Goal: Navigation & Orientation: Find specific page/section

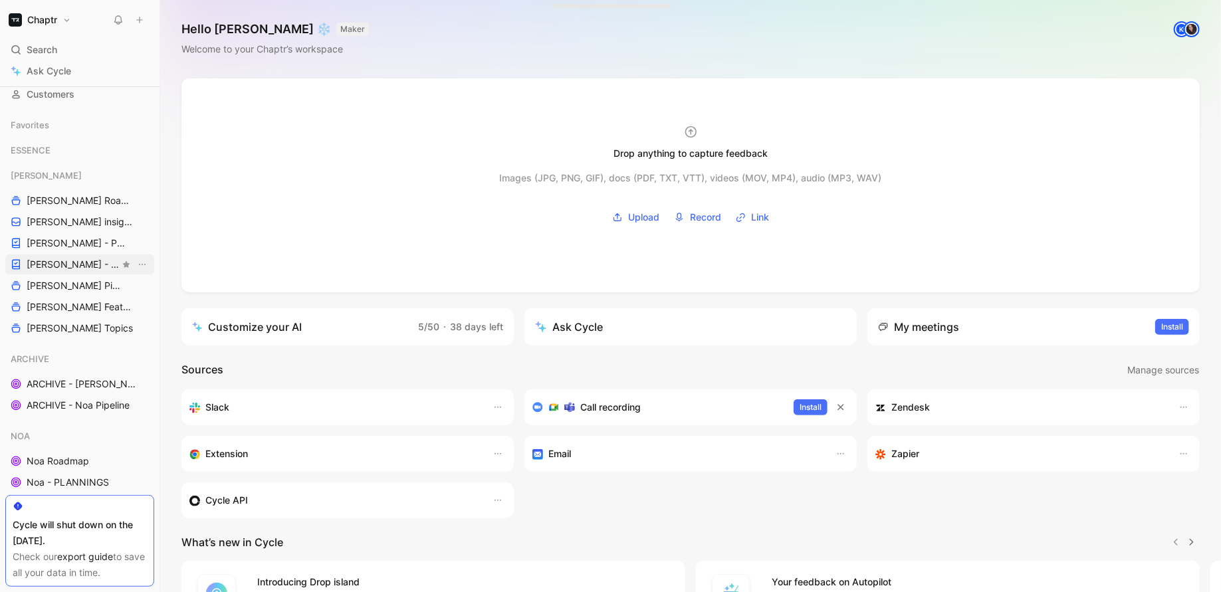
scroll to position [124, 0]
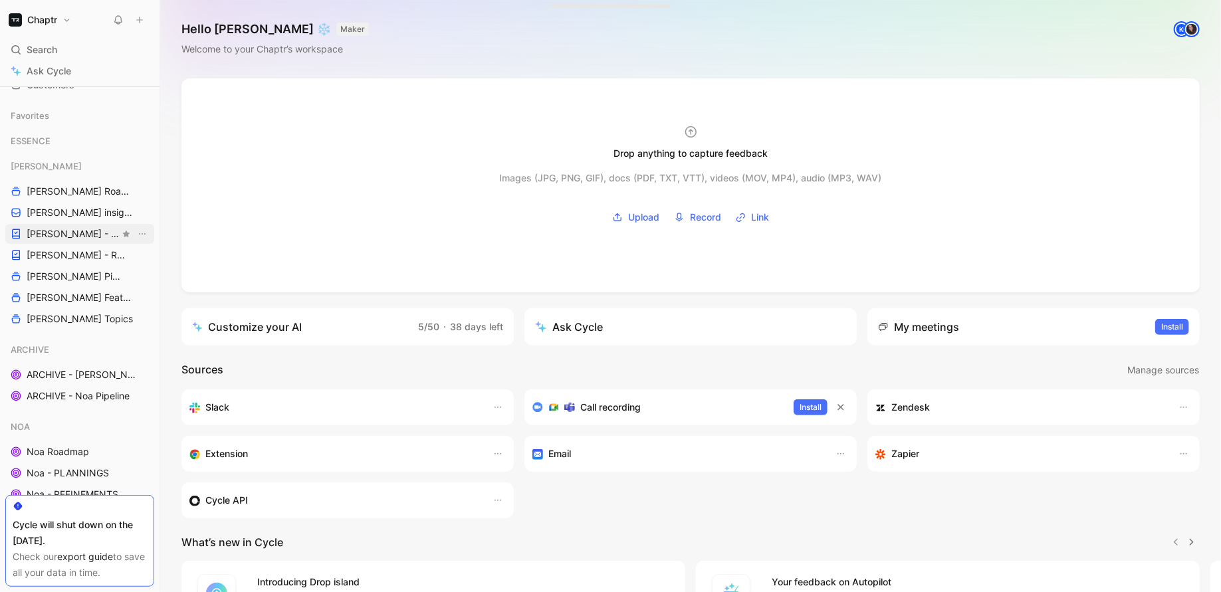
click at [74, 227] on span "[PERSON_NAME] - PLANNINGS" at bounding box center [73, 233] width 93 height 13
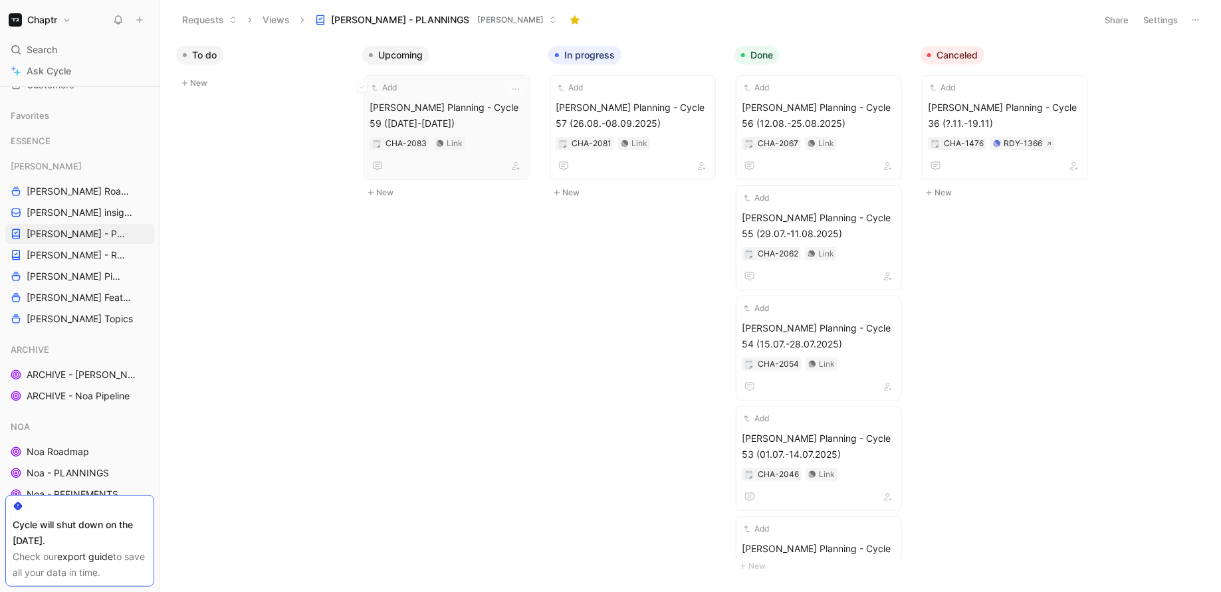
click at [414, 124] on span "[PERSON_NAME] Planning - Cycle 59 ([DATE]-[DATE])" at bounding box center [447, 116] width 154 height 32
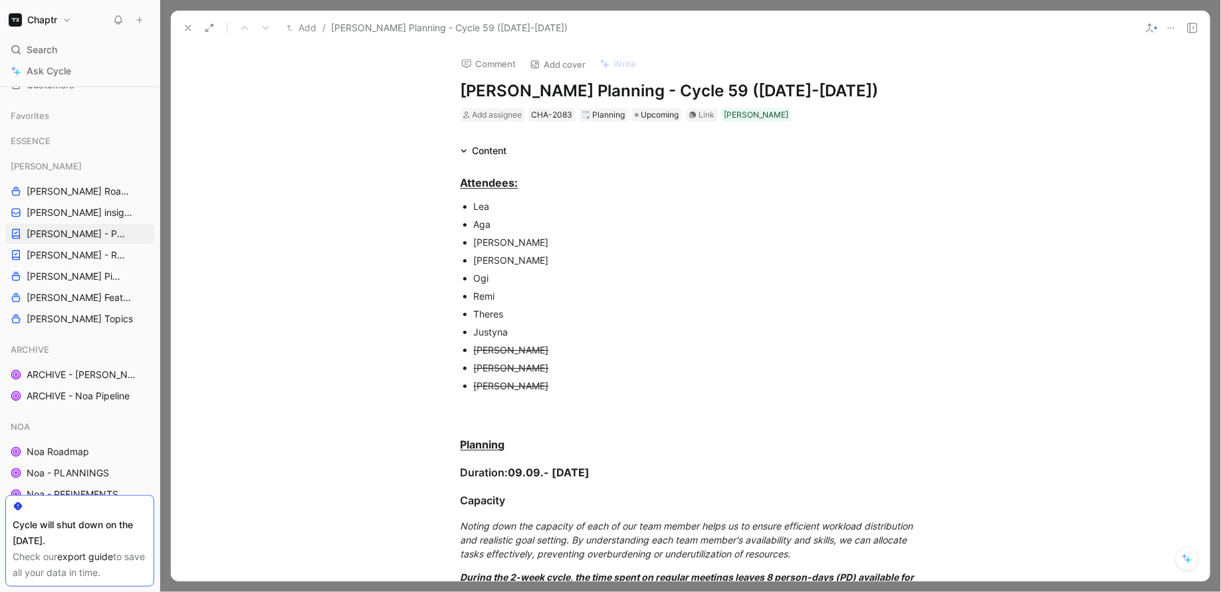
click at [1172, 21] on button at bounding box center [1171, 28] width 19 height 19
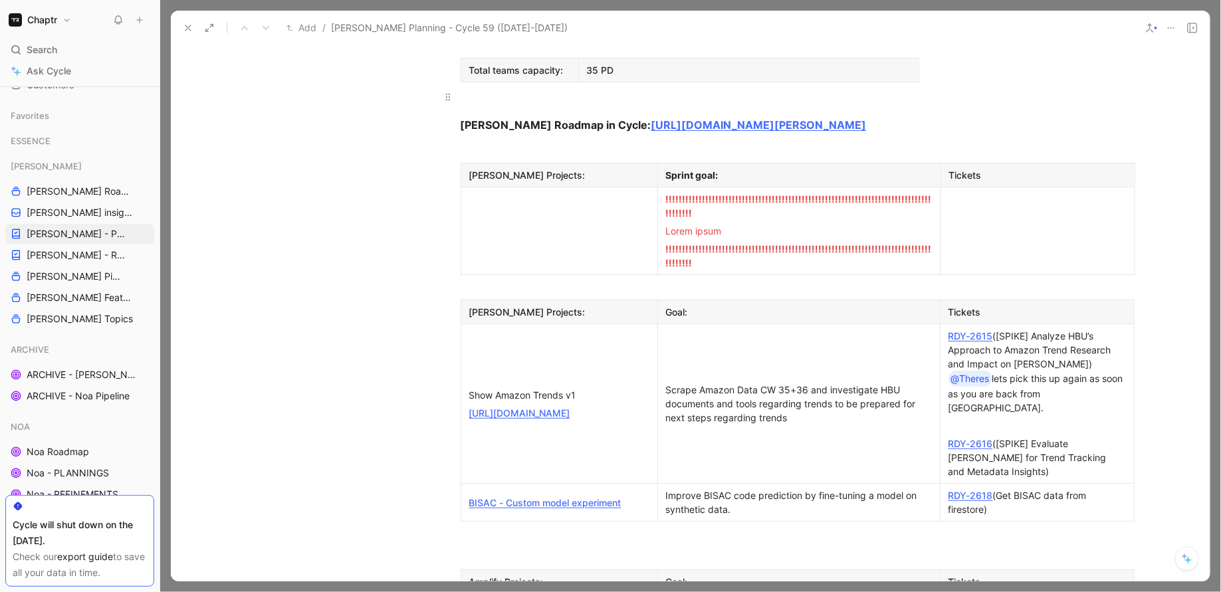
scroll to position [985, 0]
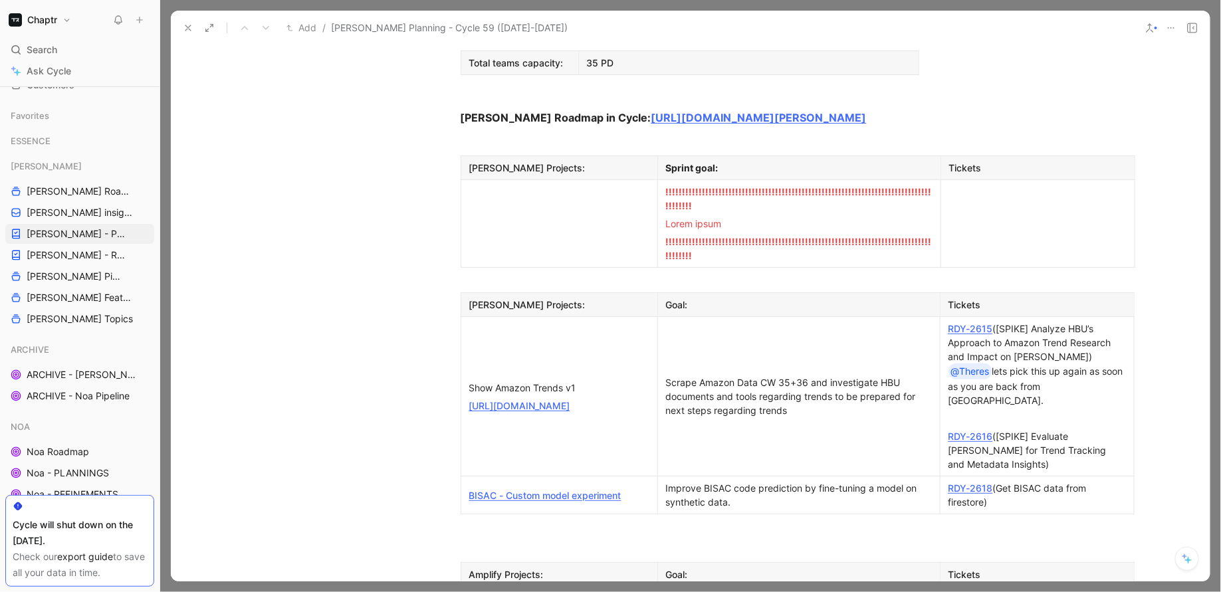
click at [985, 323] on link "RDY-2615" at bounding box center [971, 328] width 45 height 11
click at [965, 431] on link "RDY-2616" at bounding box center [971, 436] width 45 height 11
click at [969, 483] on link "RDY-2618" at bounding box center [971, 488] width 45 height 11
click at [1017, 481] on div "RDY-2618 (Get BISAC data from firestore)" at bounding box center [1038, 495] width 178 height 28
click at [592, 490] on link "BISAC - Custom model experiment" at bounding box center [545, 495] width 152 height 11
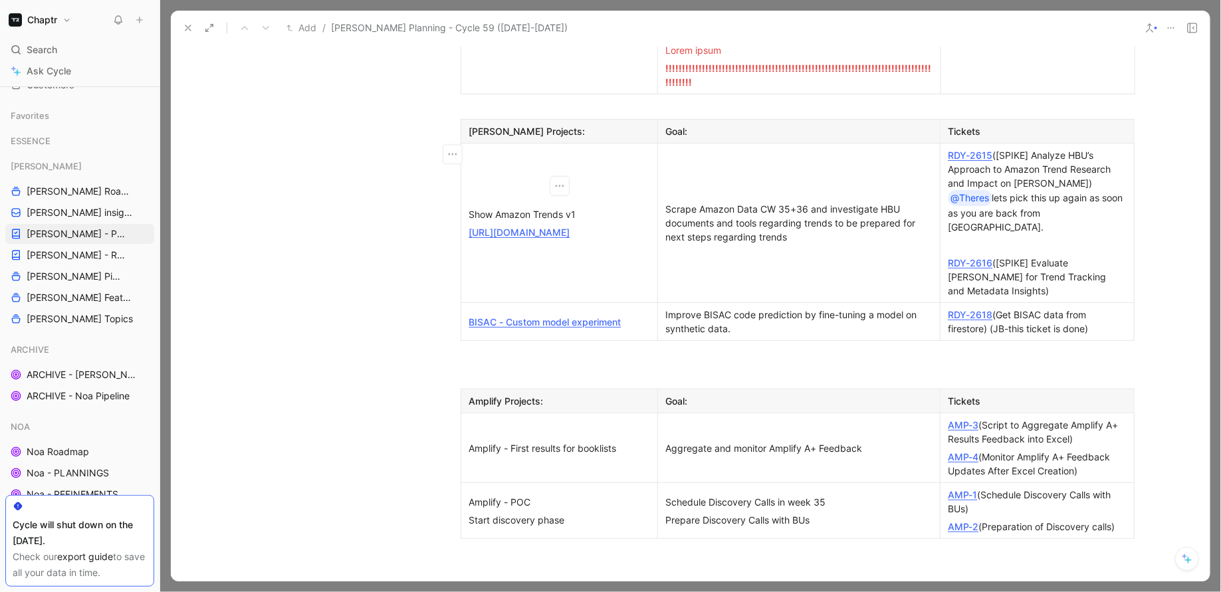
scroll to position [1160, 0]
click at [968, 418] on link "AMP-3" at bounding box center [964, 423] width 31 height 11
click at [963, 448] on div "AMP-4 (Monitor Amplify A+ Feedback Updates After Excel Creation)" at bounding box center [1038, 462] width 178 height 28
click at [963, 449] on link "AMP-4" at bounding box center [964, 454] width 31 height 11
click at [959, 487] on link "AMP-1" at bounding box center [963, 492] width 29 height 11
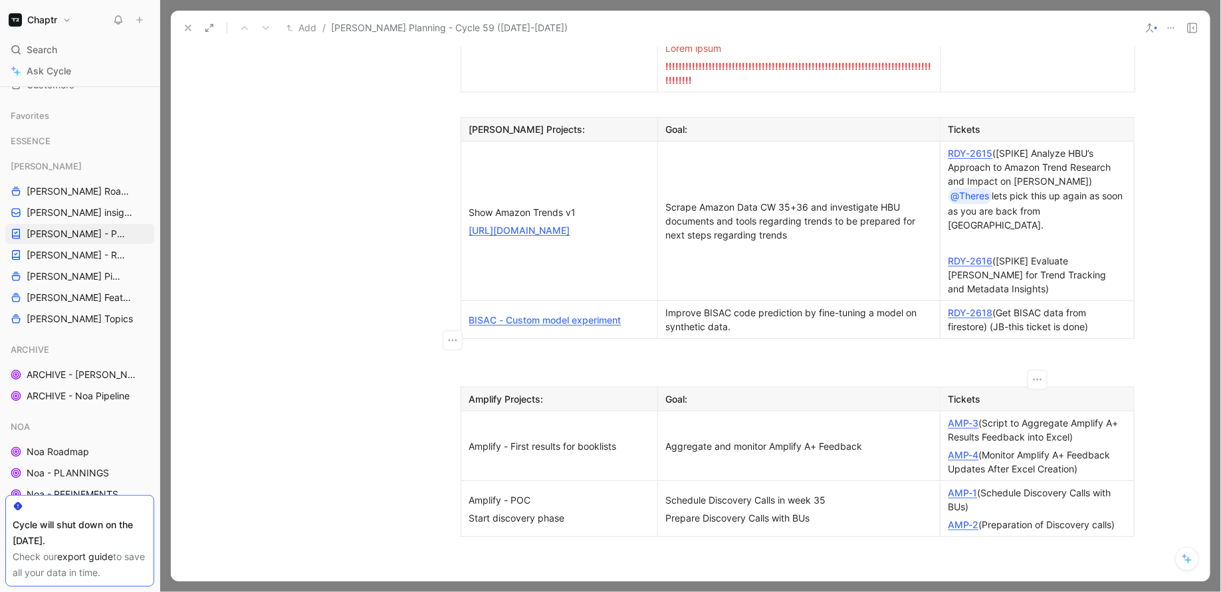
click at [967, 418] on link "AMP-3" at bounding box center [964, 423] width 31 height 11
click at [965, 449] on link "AMP-4" at bounding box center [964, 454] width 31 height 11
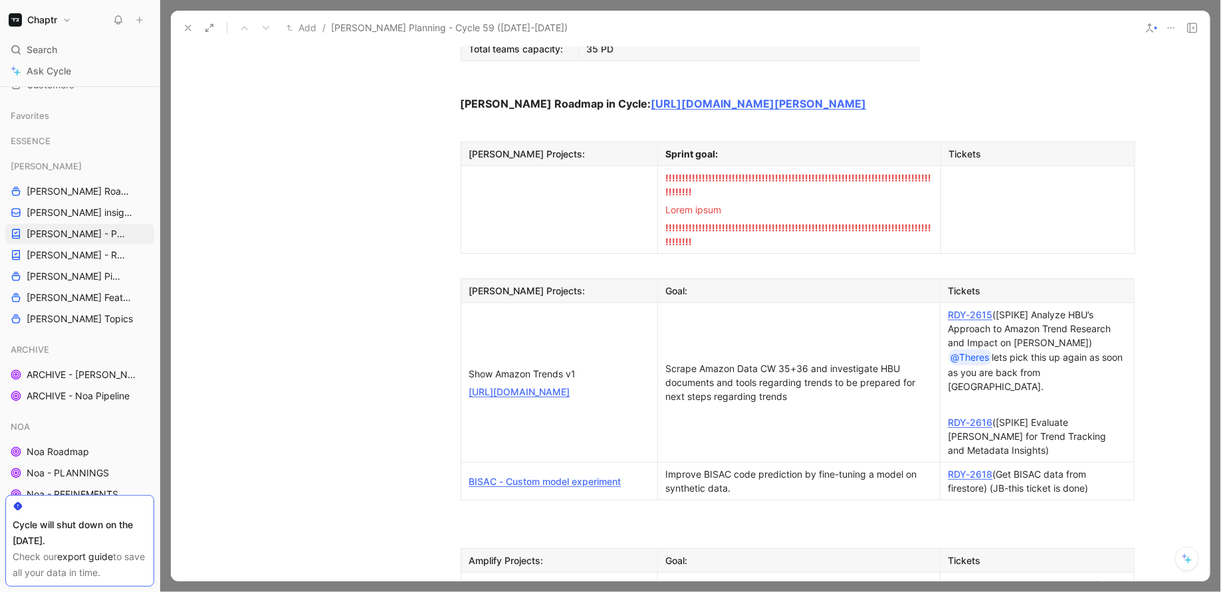
scroll to position [1002, 0]
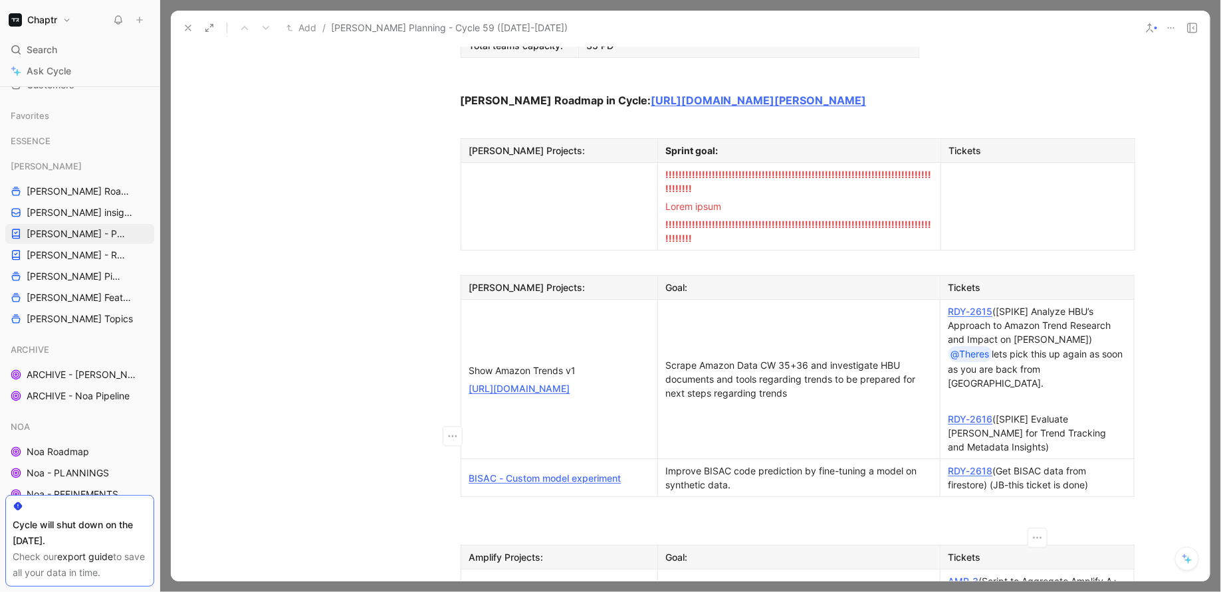
click at [1195, 25] on icon at bounding box center [1193, 28] width 11 height 11
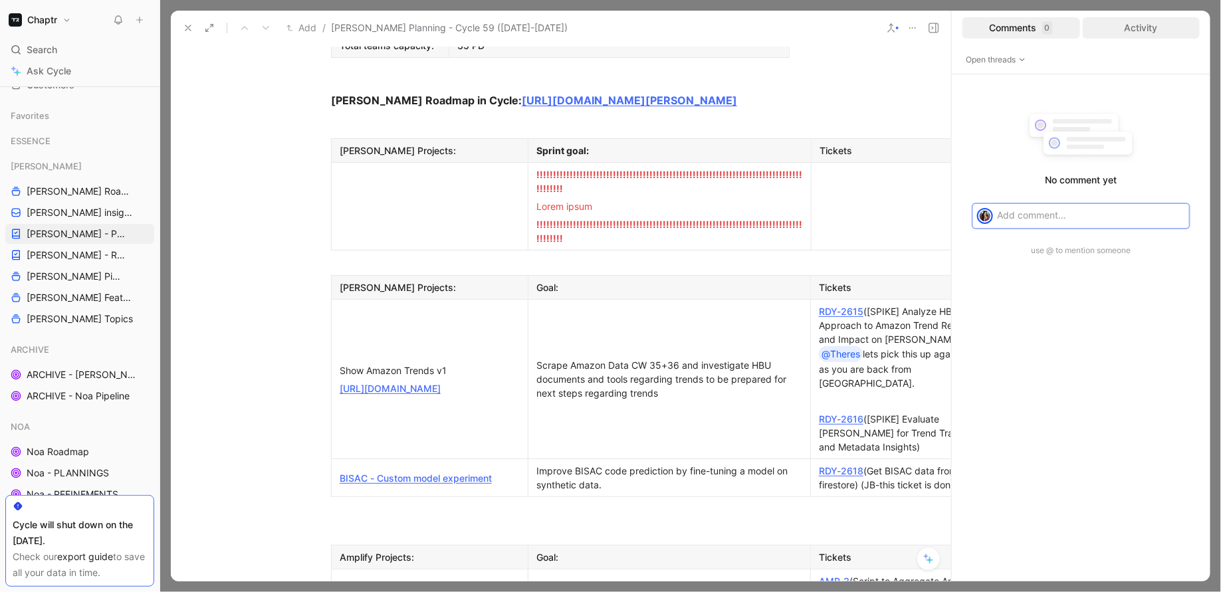
click at [1135, 25] on div "Activity" at bounding box center [1142, 27] width 118 height 21
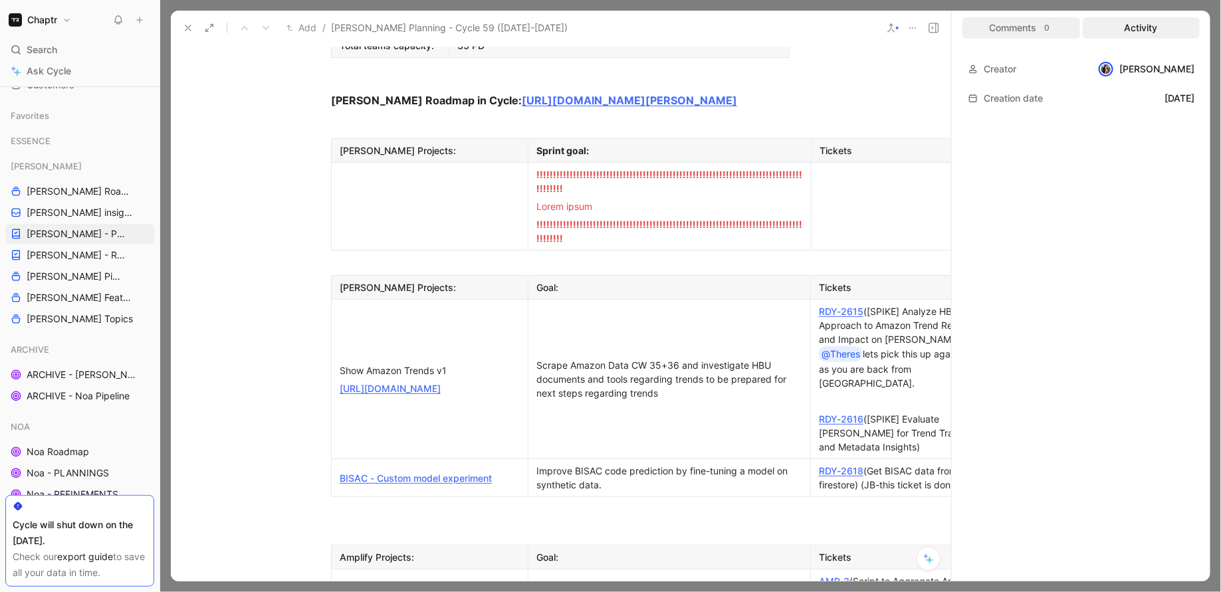
click at [1051, 32] on div "0" at bounding box center [1048, 27] width 11 height 13
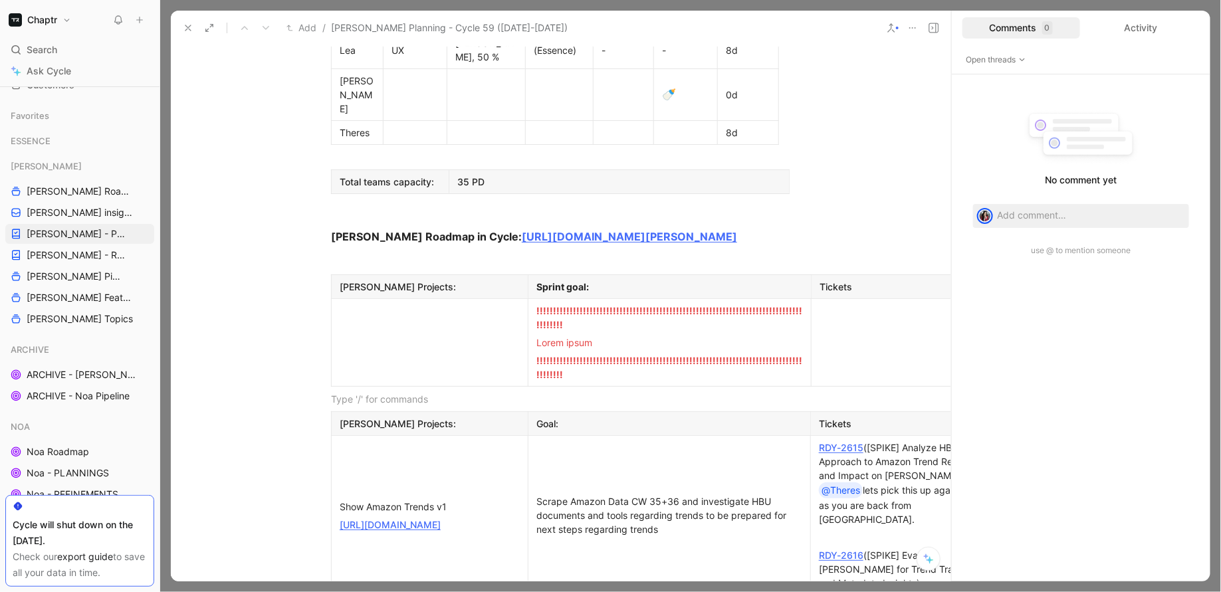
scroll to position [851, 0]
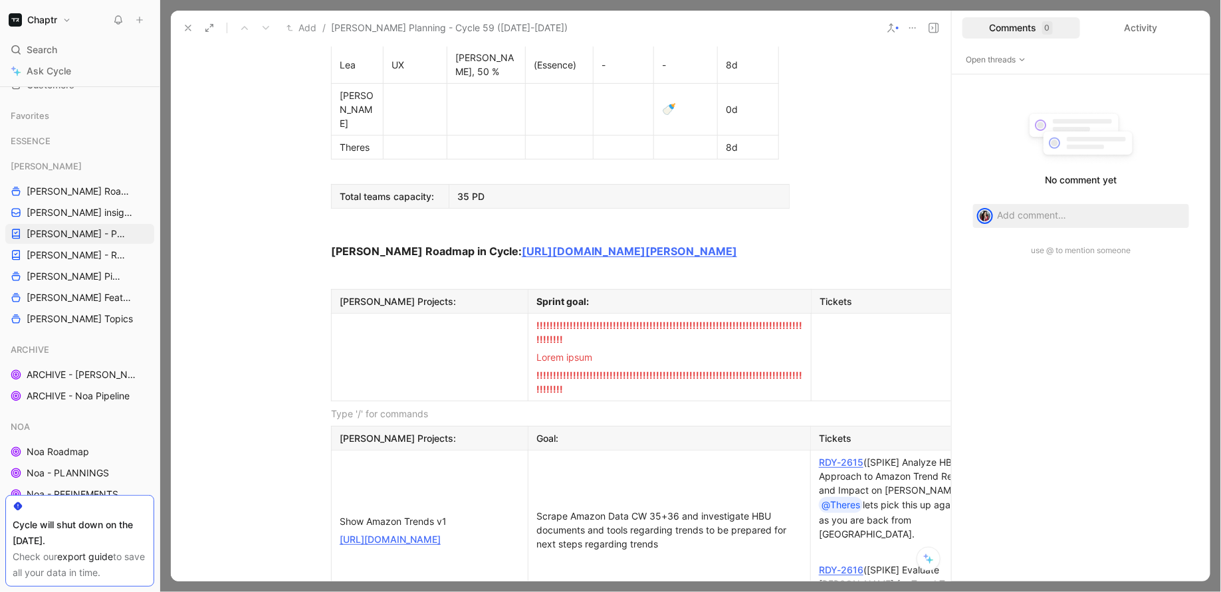
click at [833, 121] on div "Attendees: [PERSON_NAME] [PERSON_NAME] [PERSON_NAME] Remi Theres [PERSON_NAME] …" at bounding box center [561, 106] width 781 height 1596
click at [1135, 31] on div "Activity" at bounding box center [1142, 27] width 118 height 21
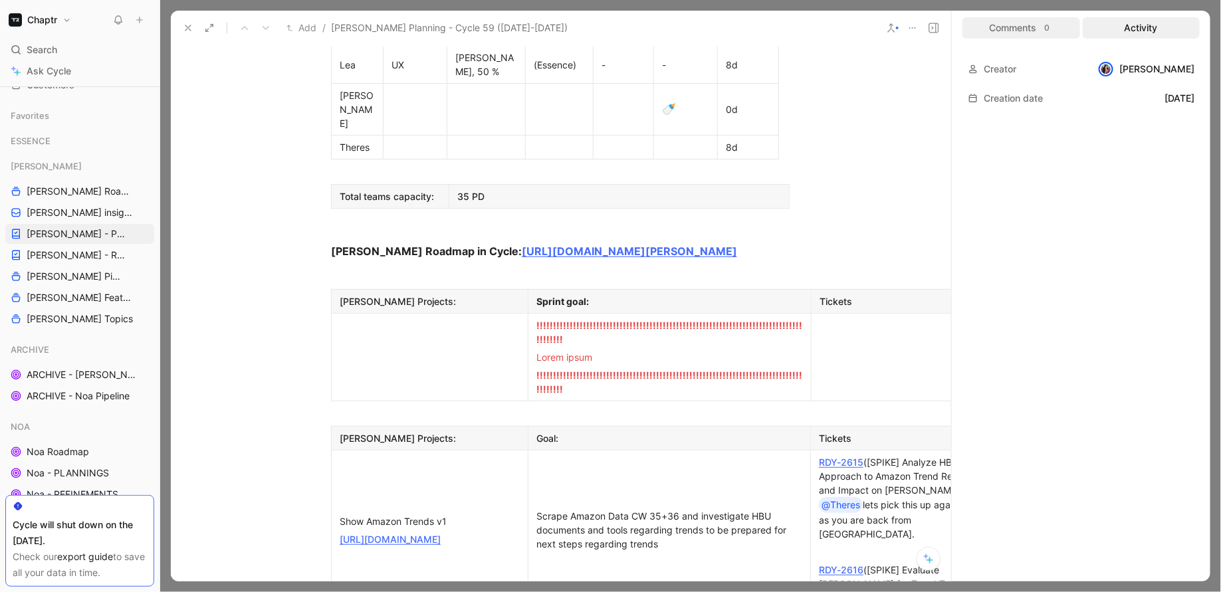
click at [1046, 27] on div "0" at bounding box center [1048, 27] width 11 height 13
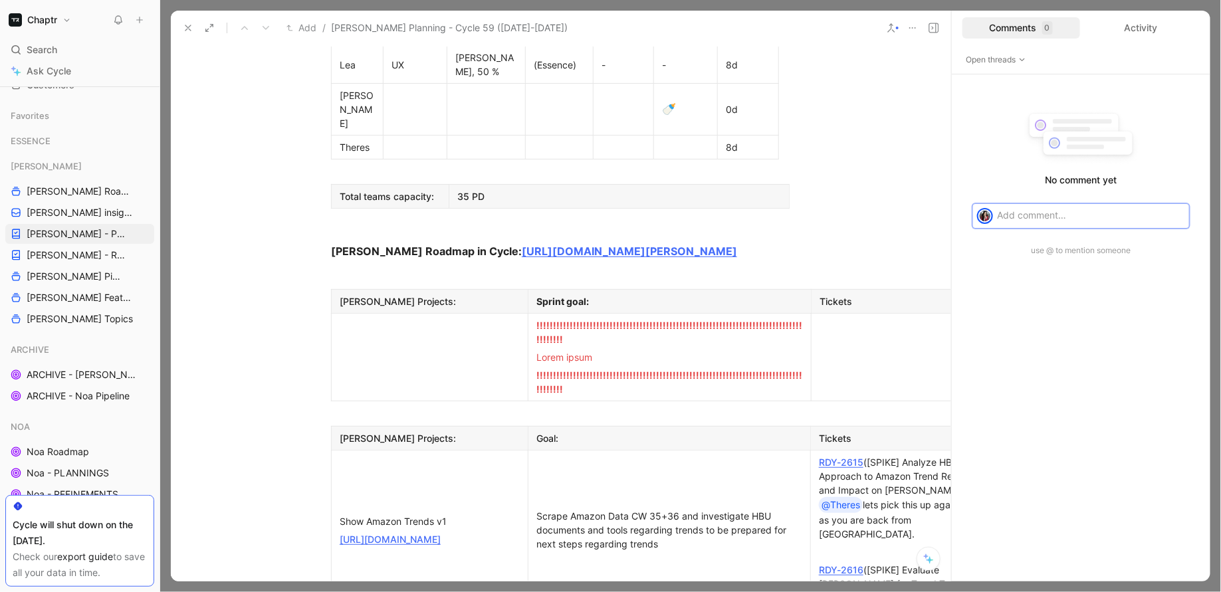
click at [853, 37] on div "Add / [PERSON_NAME] Planning - Cycle 59 ([DATE]-[DATE])" at bounding box center [527, 27] width 699 height 21
click at [1027, 21] on div "Comments 0" at bounding box center [1022, 27] width 118 height 21
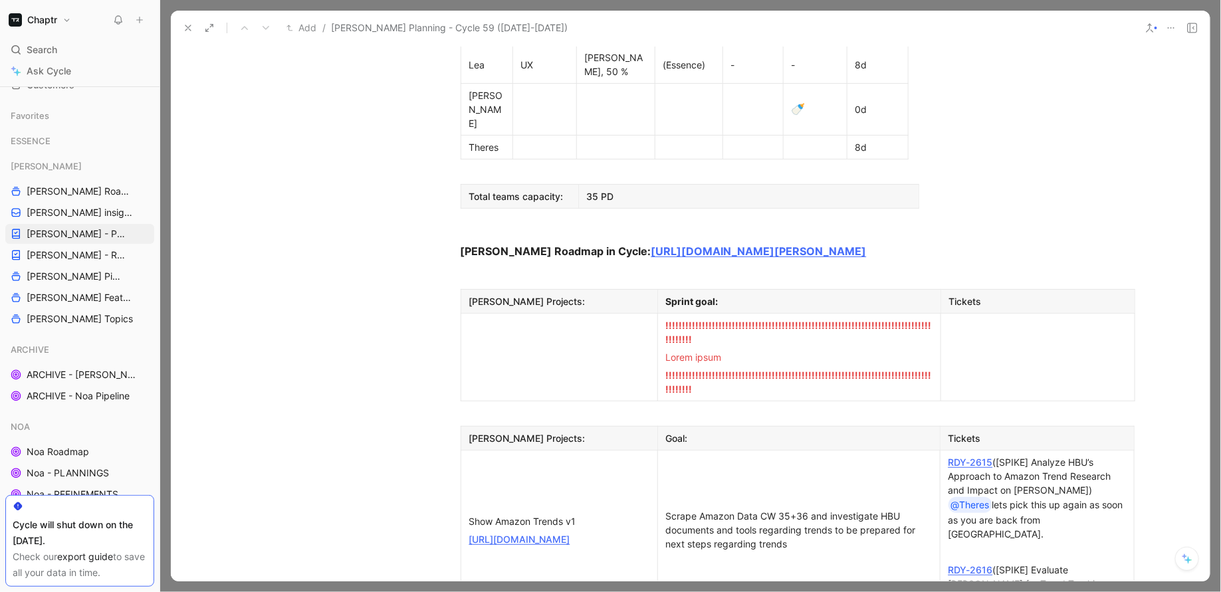
click at [1190, 27] on icon at bounding box center [1193, 28] width 11 height 11
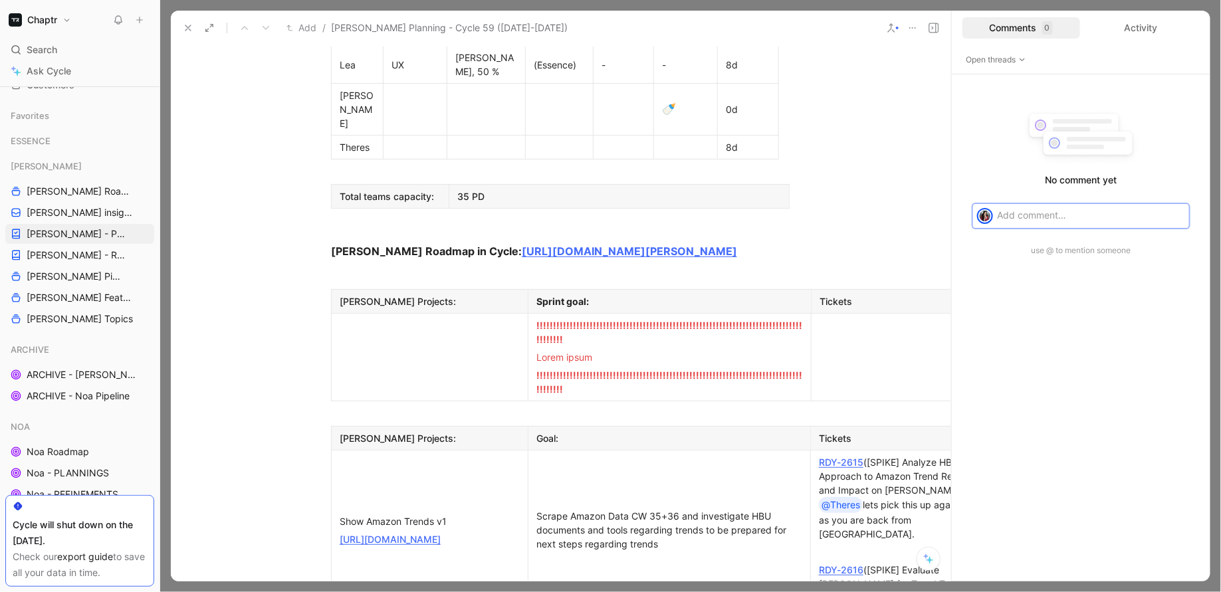
click at [940, 25] on button at bounding box center [934, 28] width 19 height 19
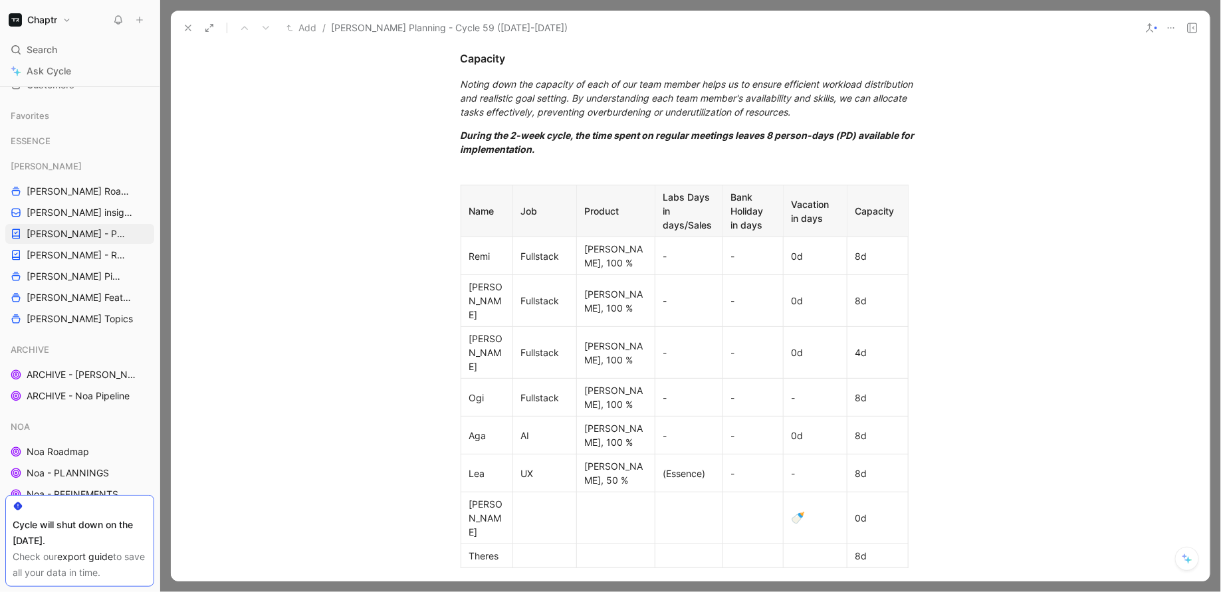
scroll to position [462, 0]
